Goal: Task Accomplishment & Management: Complete application form

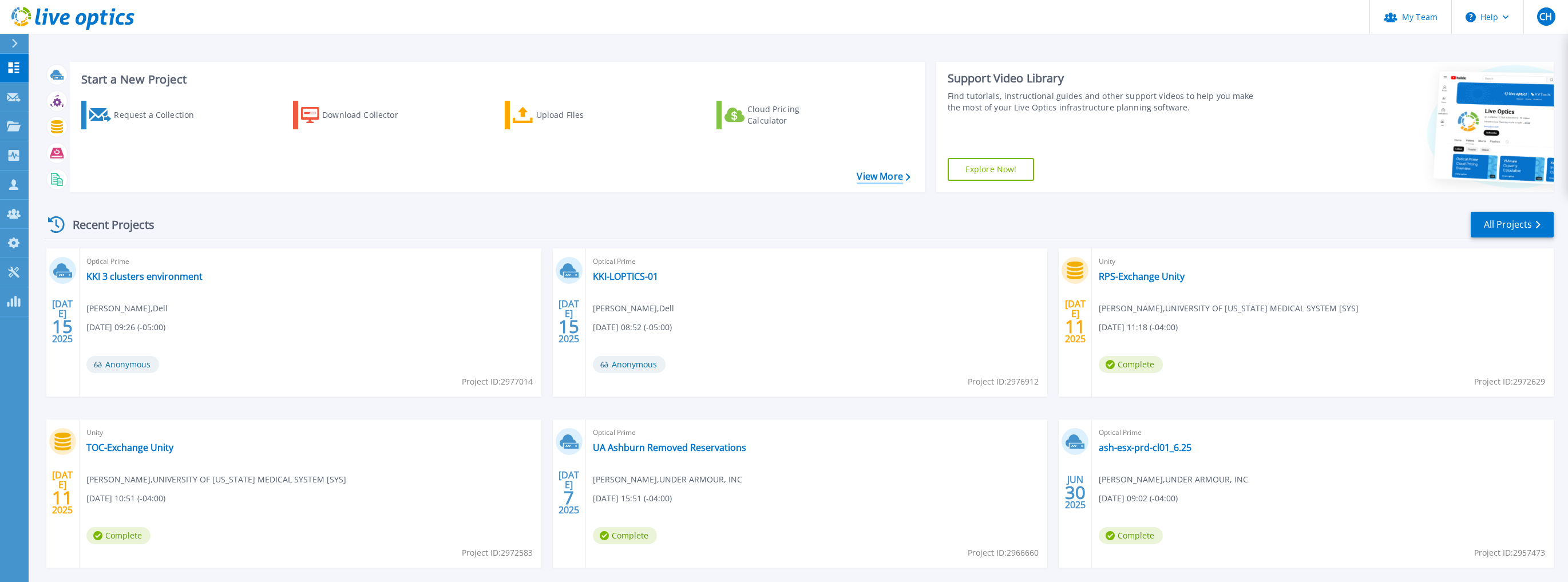
click at [888, 180] on link "View More" at bounding box center [883, 176] width 53 height 11
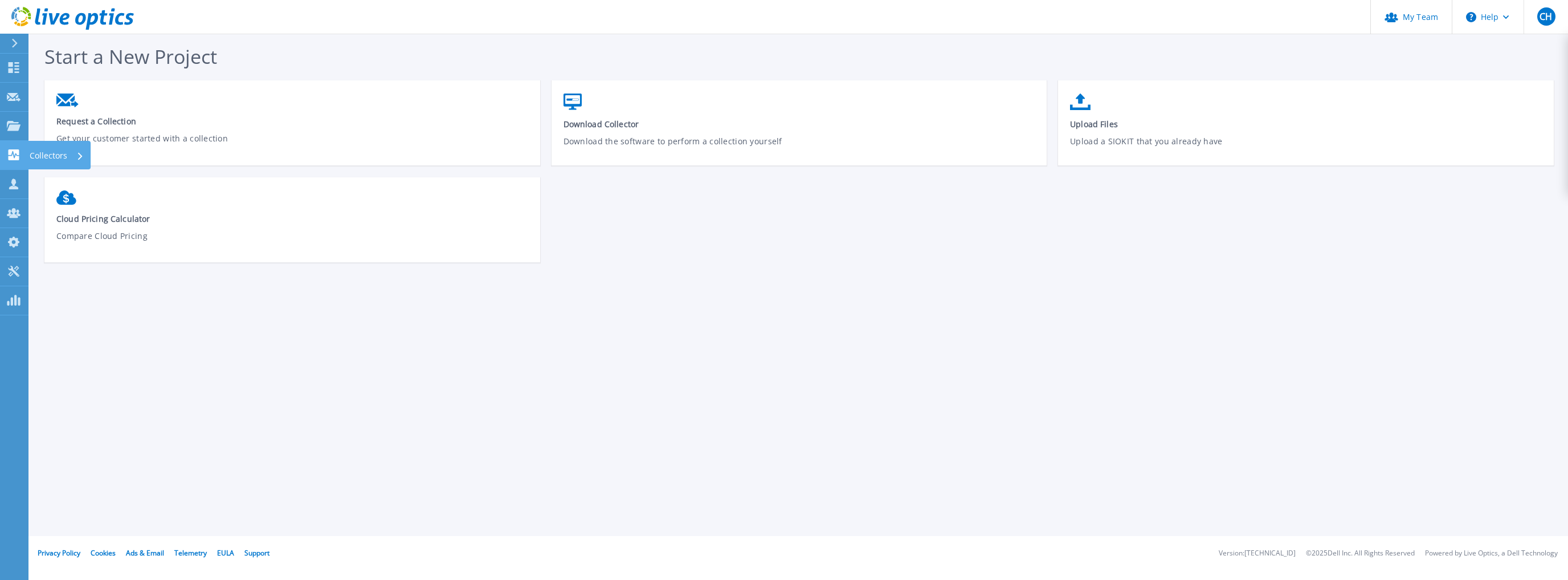
click at [57, 155] on p "Collectors" at bounding box center [48, 156] width 38 height 29
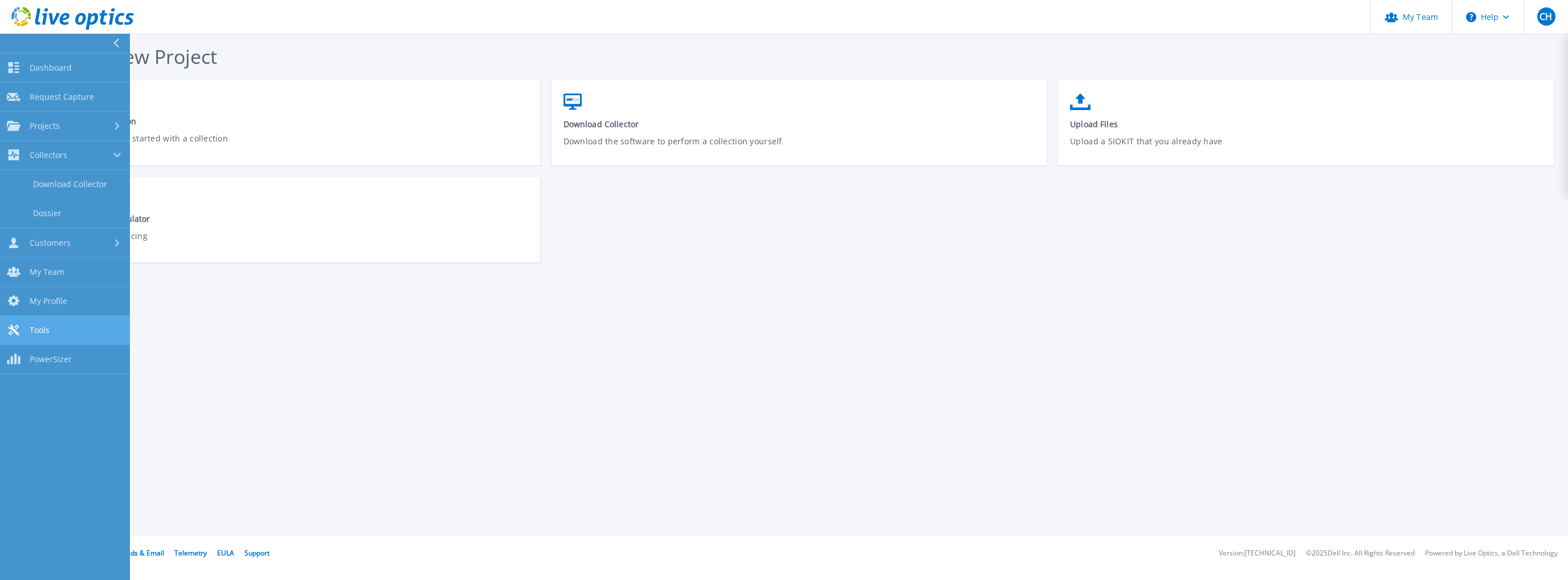
click at [34, 327] on span "Tools" at bounding box center [39, 330] width 20 height 10
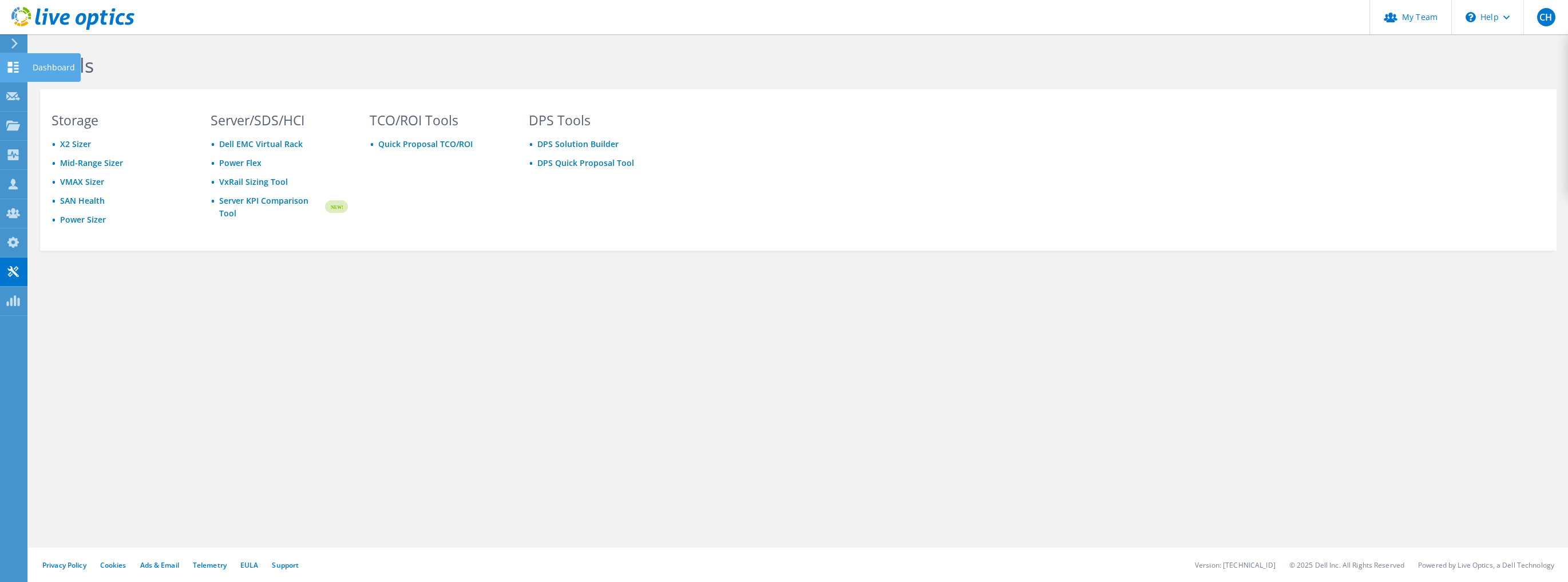
click at [17, 70] on icon at bounding box center [13, 67] width 14 height 11
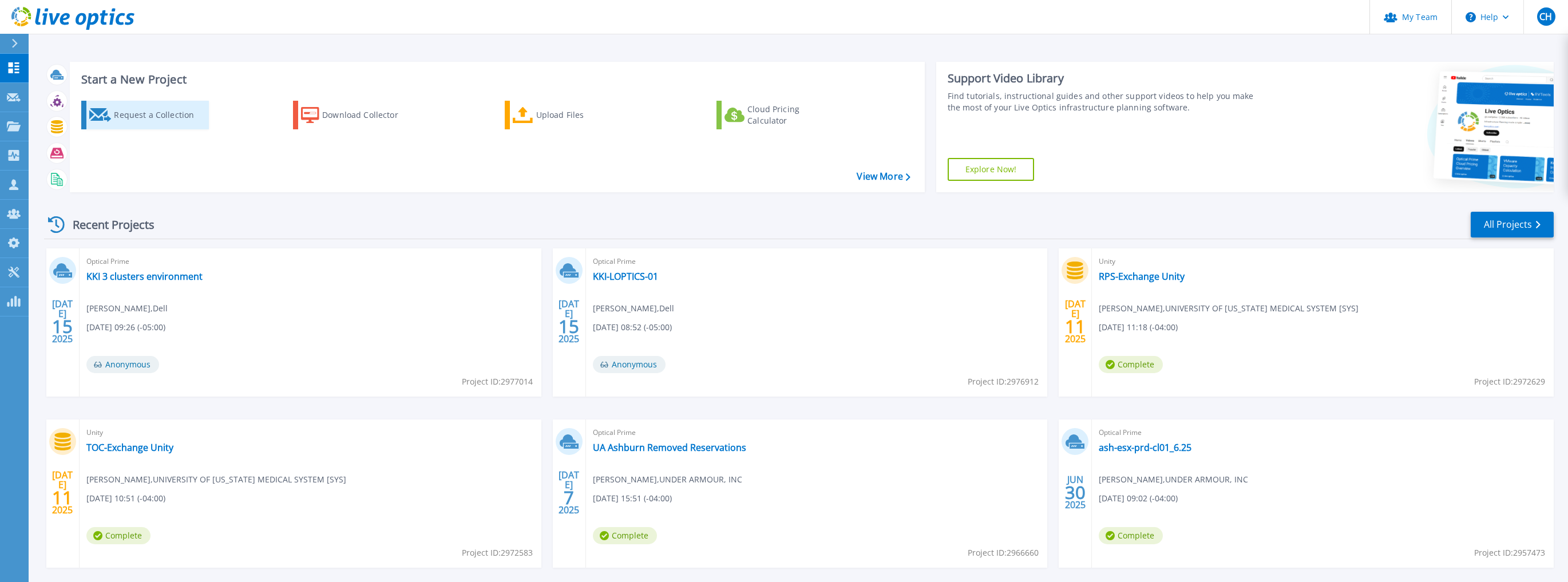
click at [119, 109] on div "Request a Collection" at bounding box center [159, 115] width 91 height 23
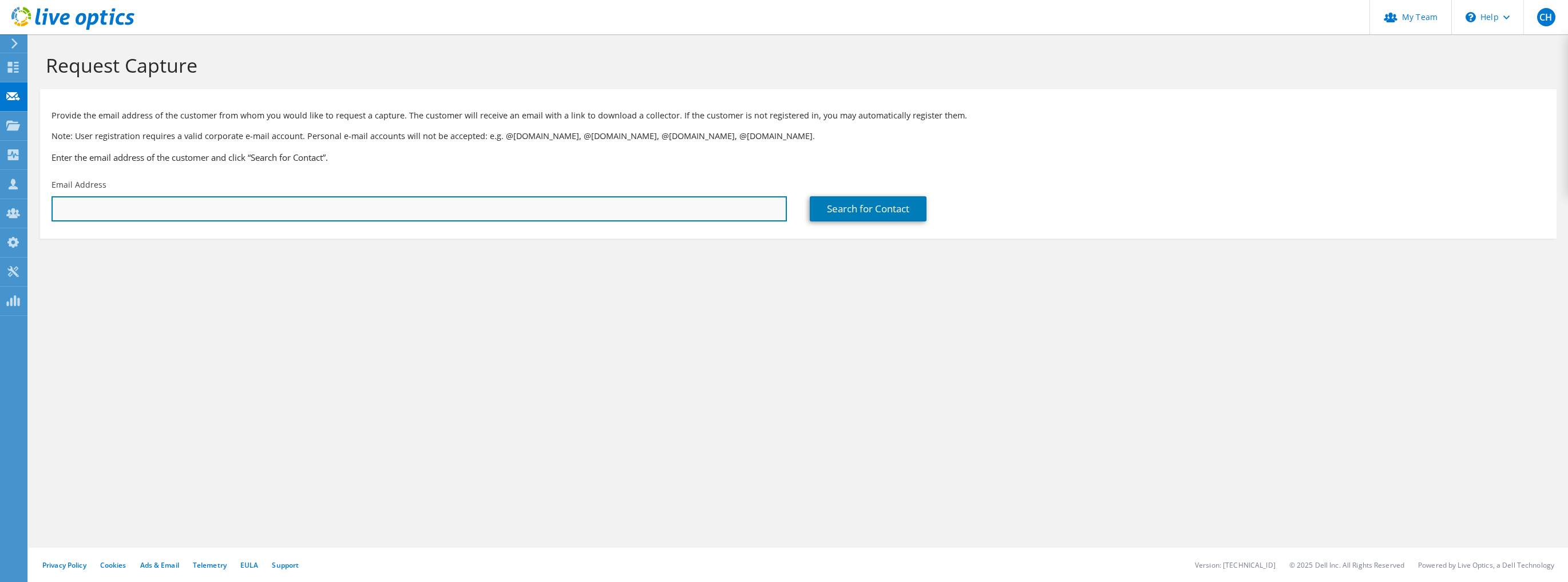
click at [512, 210] on input "text" at bounding box center [419, 209] width 735 height 26
type input "[EMAIL_ADDRESS][DOMAIN_NAME]"
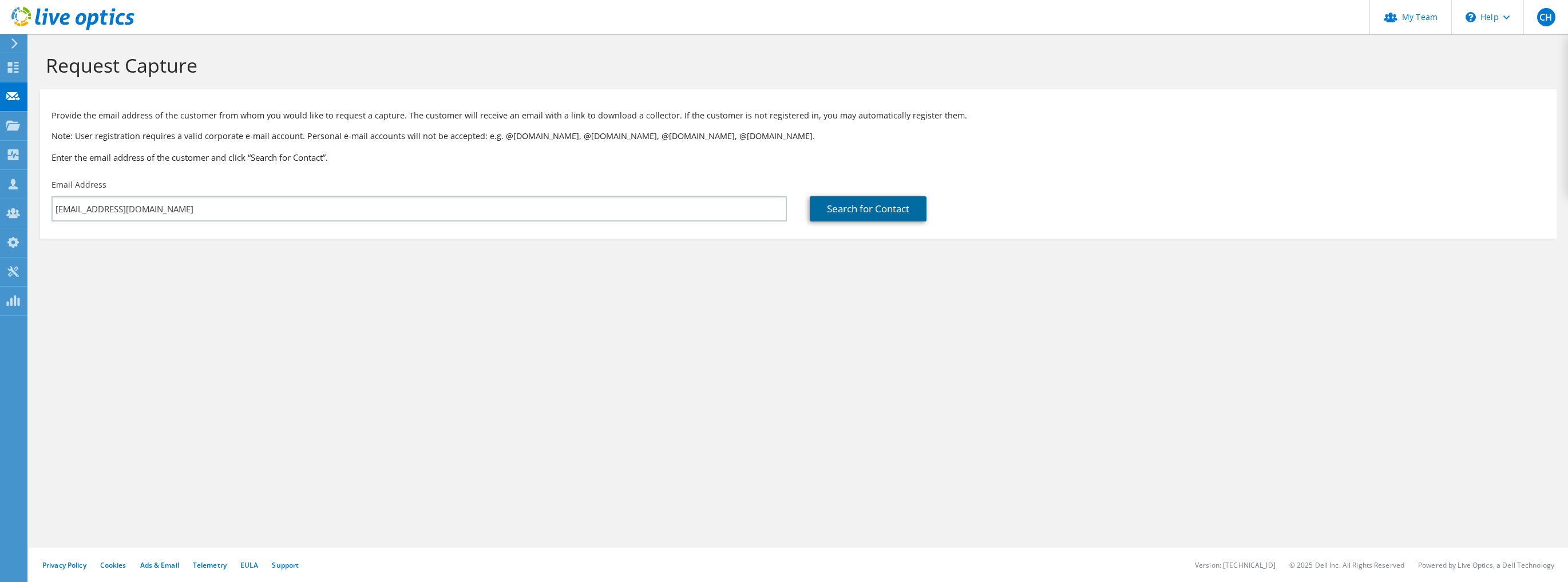
click at [827, 202] on link "Search for Contact" at bounding box center [868, 209] width 117 height 26
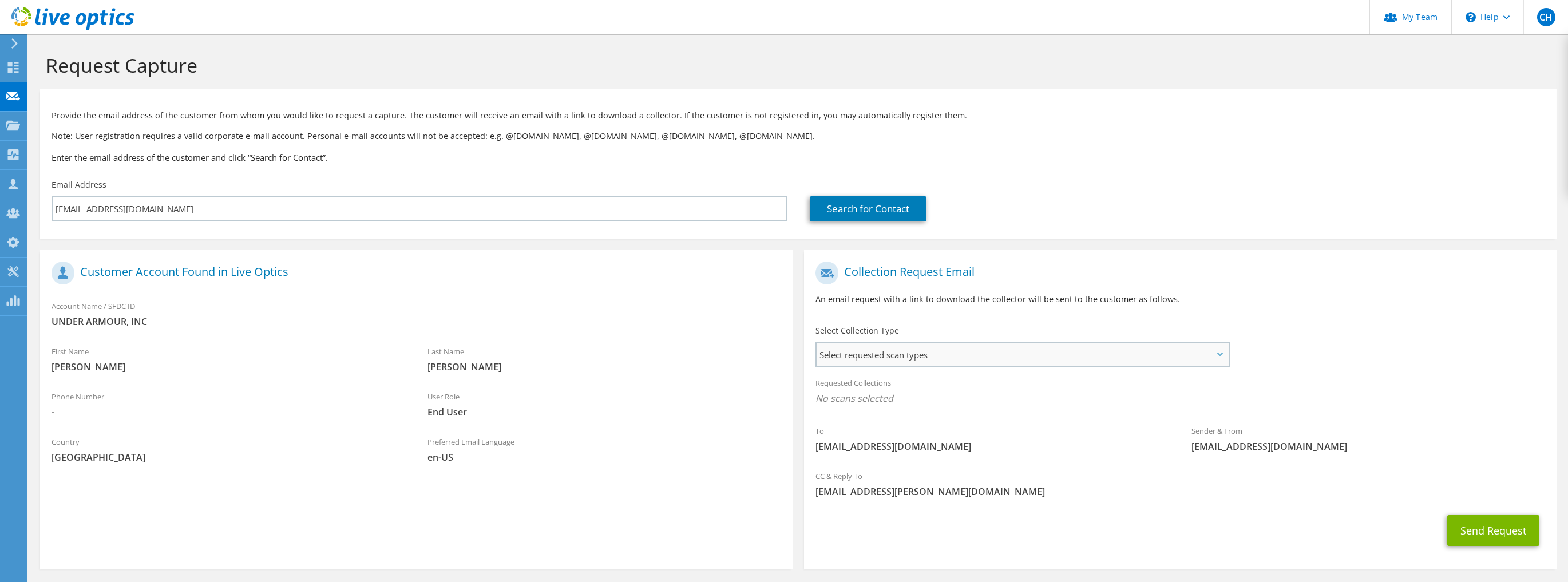
click at [942, 349] on span "Select requested scan types" at bounding box center [1022, 355] width 412 height 23
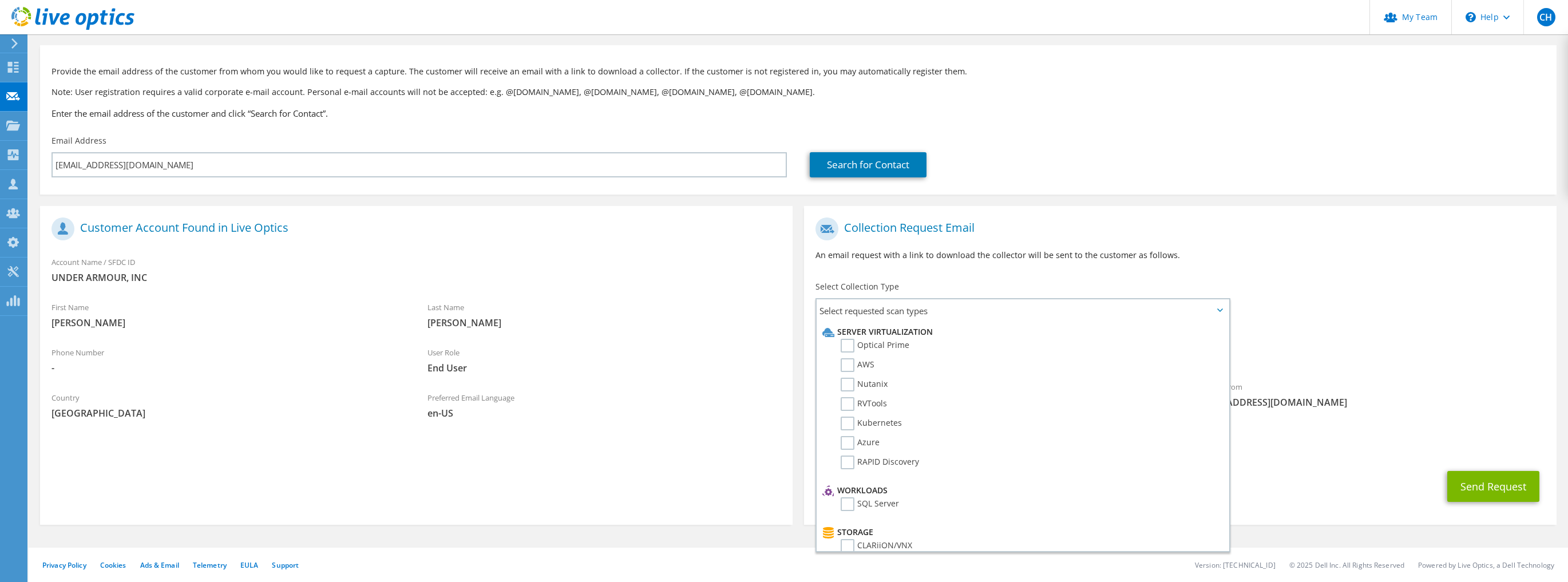
click at [1112, 121] on div "Provide the email address of the customer from whom you would like to request a…" at bounding box center [799, 90] width 1517 height 78
